Goal: Obtain resource: Download file/media

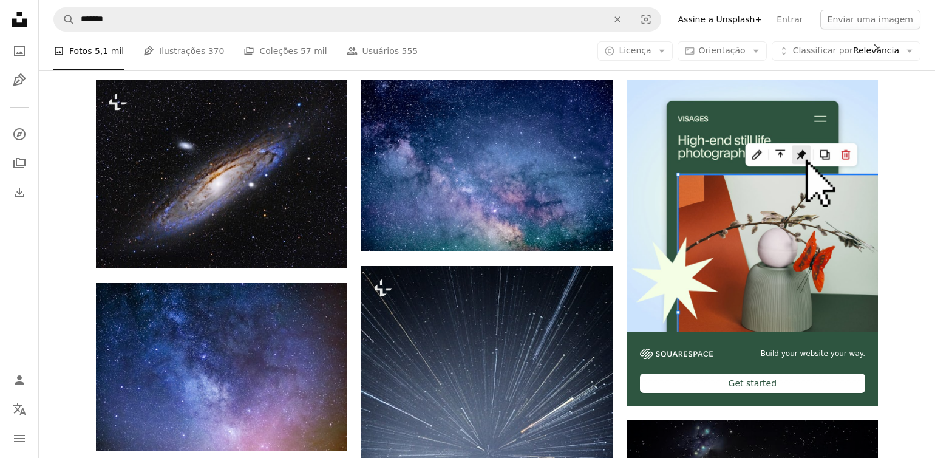
scroll to position [223, 0]
